Goal: Navigation & Orientation: Understand site structure

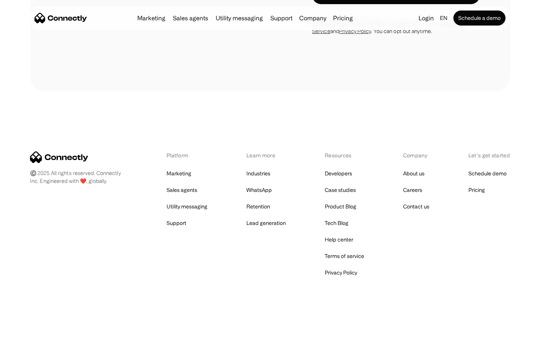
scroll to position [508, 0]
